Goal: Task Accomplishment & Management: Manage account settings

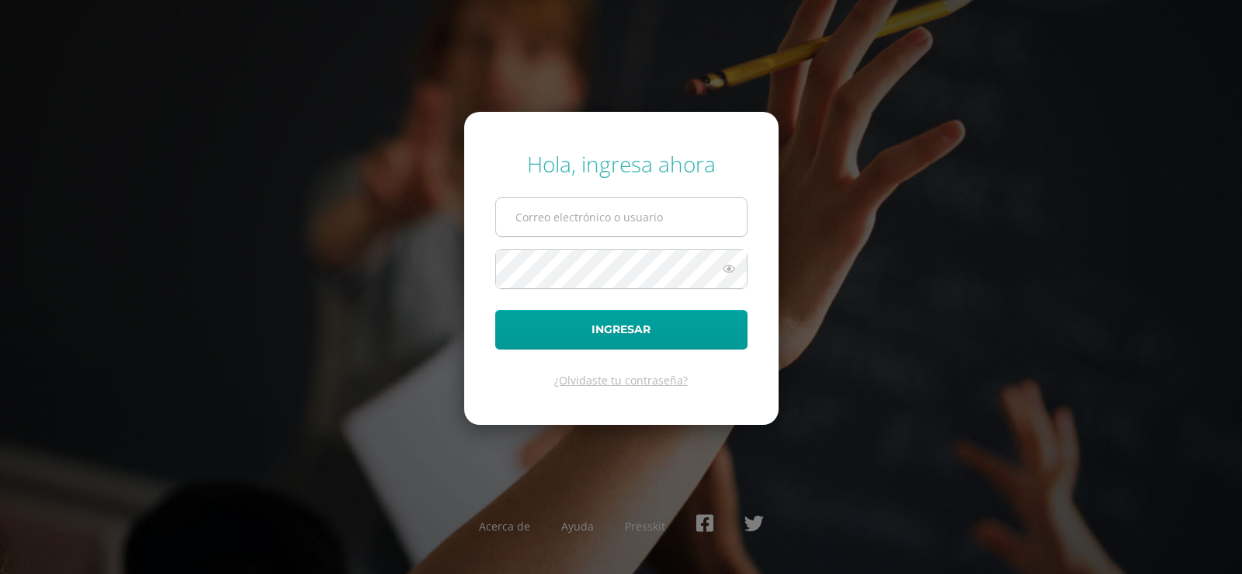
click at [536, 217] on input "text" at bounding box center [621, 217] width 251 height 38
type input "[EMAIL_ADDRESS][DOMAIN_NAME]"
click at [495, 310] on button "Ingresar" at bounding box center [621, 330] width 252 height 40
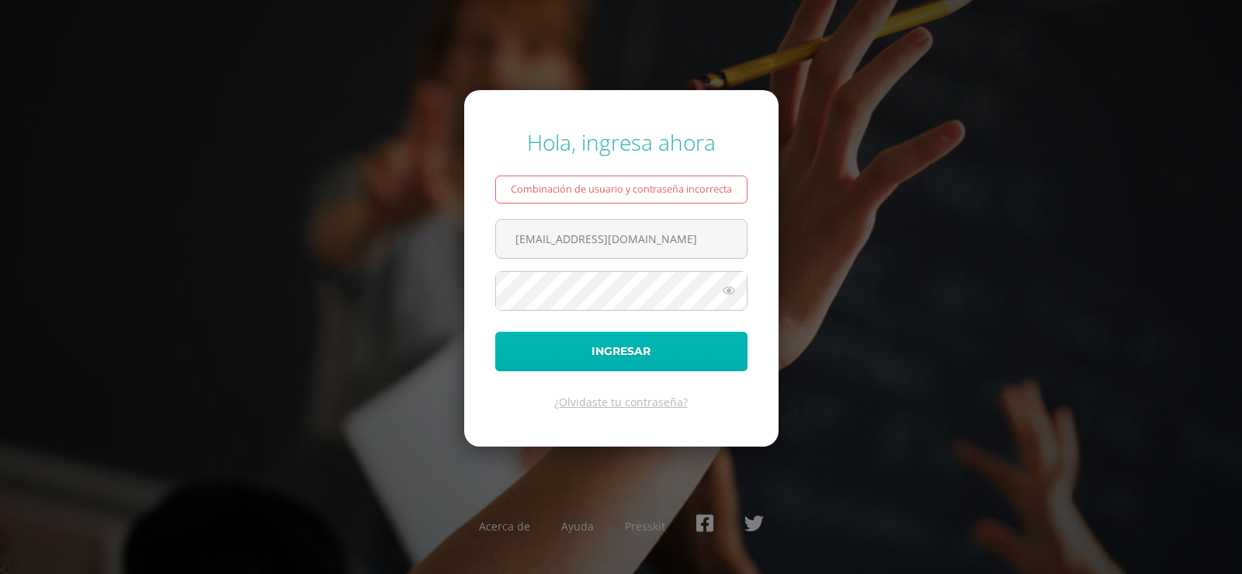
click at [607, 342] on button "Ingresar" at bounding box center [621, 351] width 252 height 40
